Goal: Task Accomplishment & Management: Manage account settings

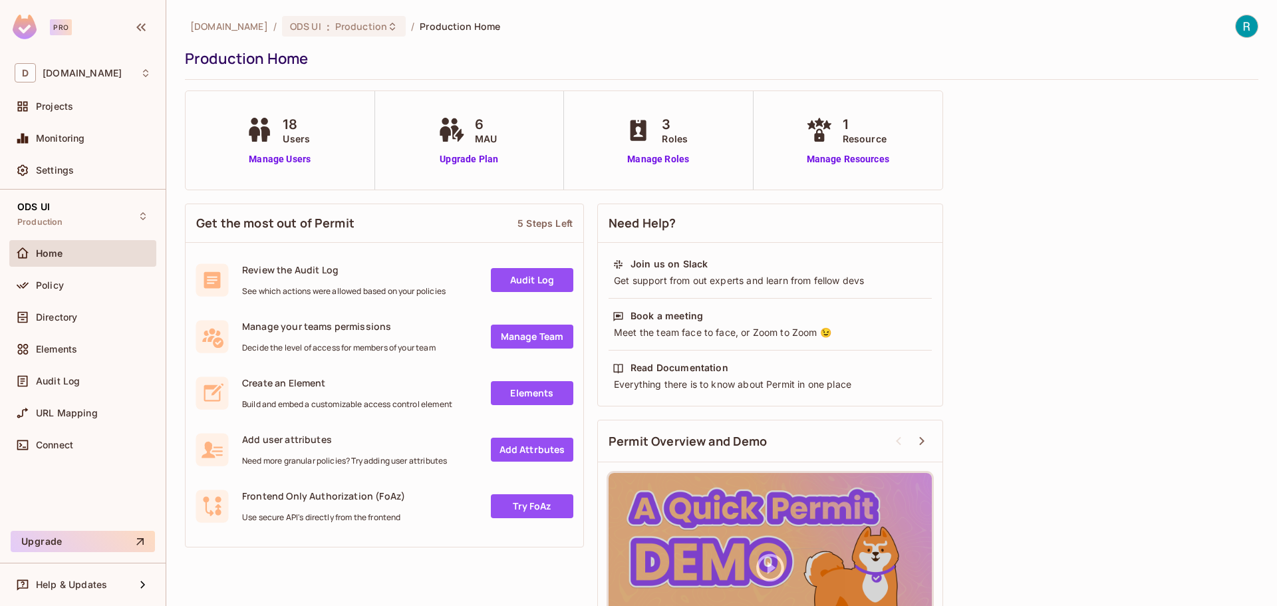
scroll to position [78, 0]
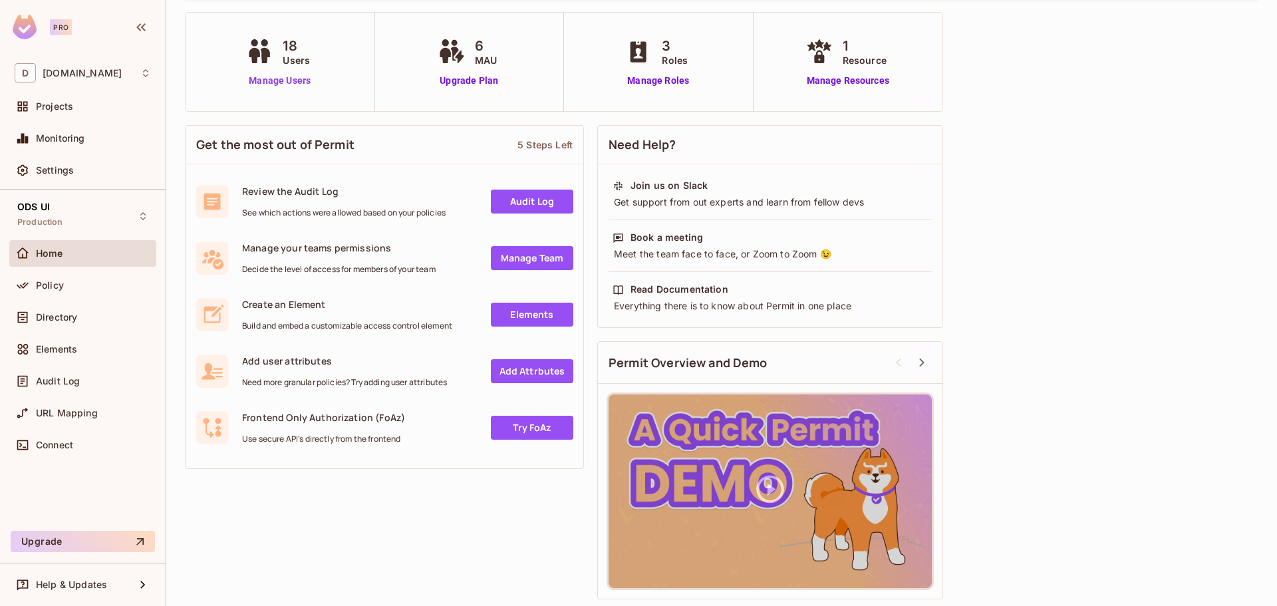
click at [293, 81] on link "Manage Users" at bounding box center [280, 81] width 74 height 14
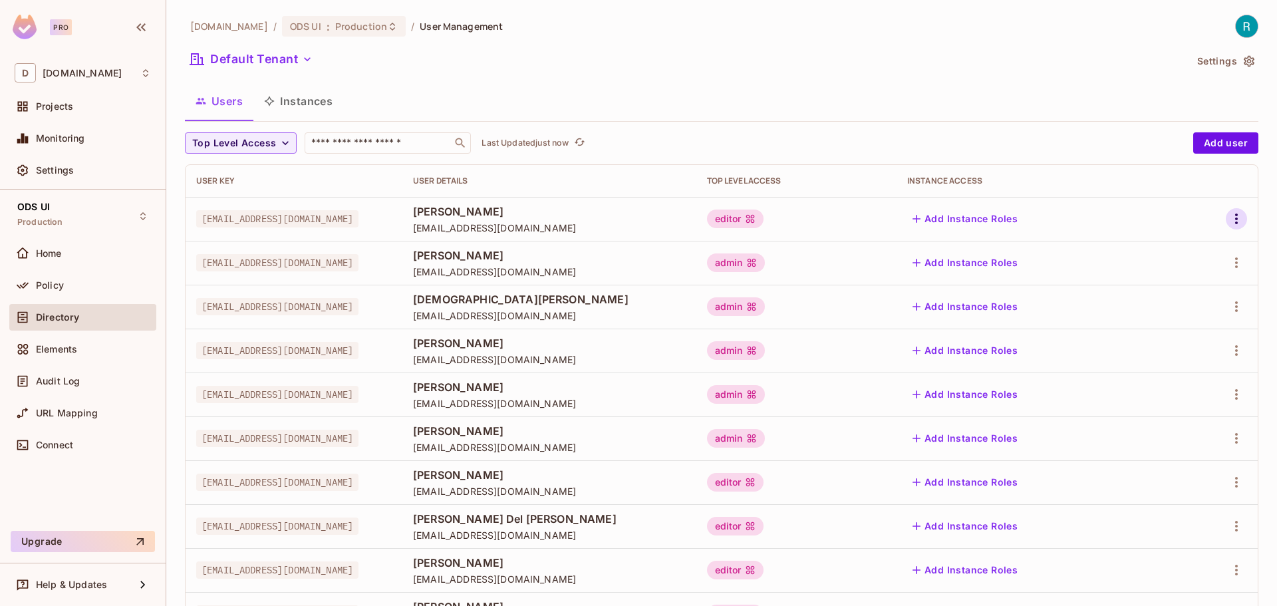
click at [1228, 221] on icon "button" at bounding box center [1236, 219] width 16 height 16
click at [1176, 277] on div "Edit Attributes" at bounding box center [1180, 278] width 66 height 13
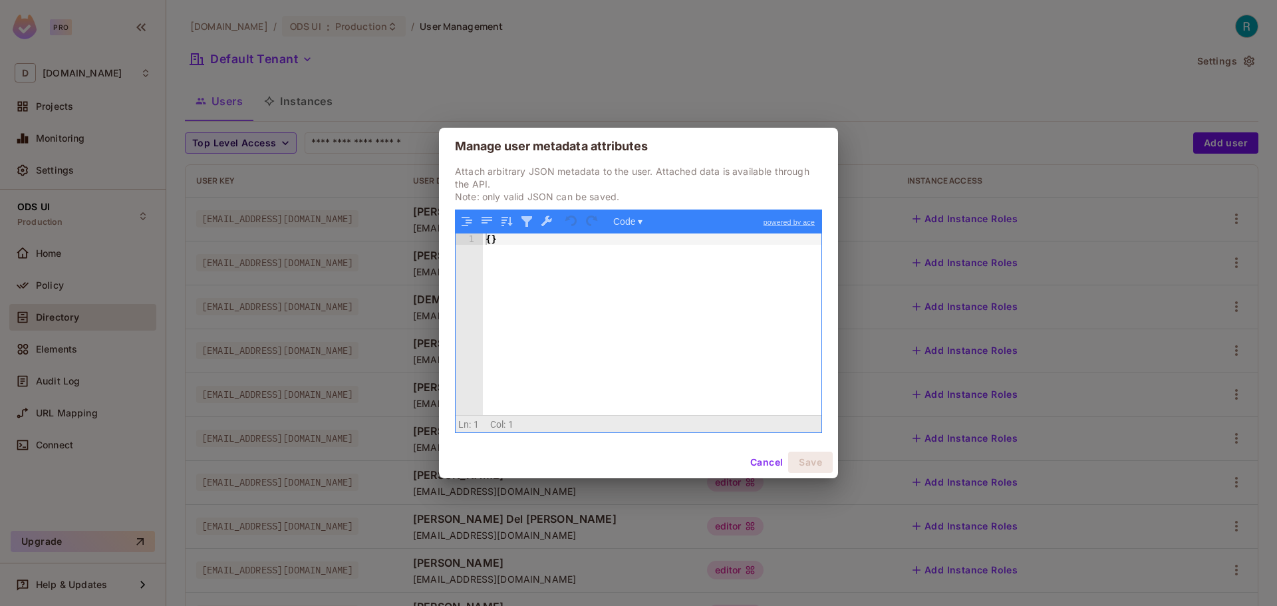
click at [761, 463] on button "Cancel" at bounding box center [766, 461] width 43 height 21
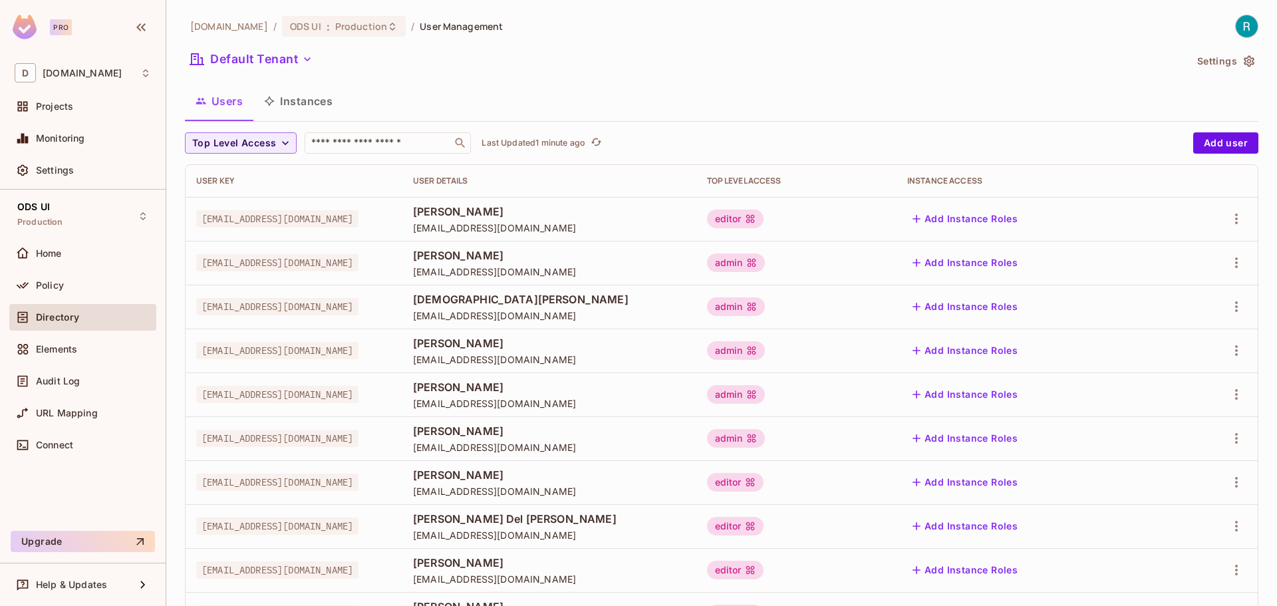
drag, startPoint x: 1173, startPoint y: 90, endPoint x: 1161, endPoint y: 94, distance: 12.8
click at [1173, 90] on div "Users Instances" at bounding box center [721, 100] width 1073 height 33
click at [863, 76] on div "[DOMAIN_NAME] / ODS UI : Production / User Management Default Tenant Settings U…" at bounding box center [721, 463] width 1073 height 896
